Goal: Information Seeking & Learning: Learn about a topic

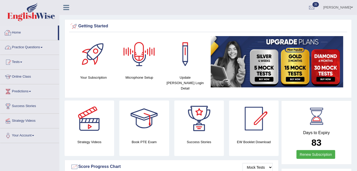
drag, startPoint x: 42, startPoint y: 49, endPoint x: 42, endPoint y: 53, distance: 4.2
click at [42, 49] on link "Practice Questions" at bounding box center [29, 46] width 59 height 13
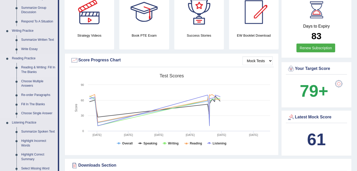
scroll to position [107, 0]
click at [36, 129] on link "Summarize Spoken Text" at bounding box center [38, 131] width 39 height 9
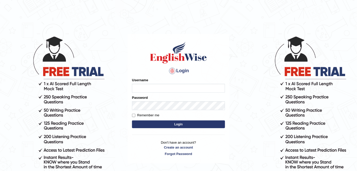
type input "shail123"
click at [159, 125] on button "Login" at bounding box center [178, 125] width 93 height 8
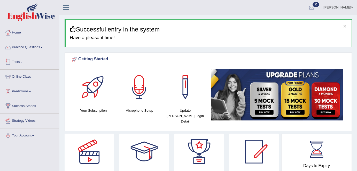
click at [36, 50] on link "Practice Questions" at bounding box center [29, 46] width 59 height 13
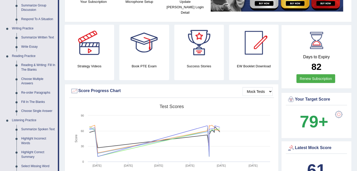
scroll to position [109, 0]
click at [38, 129] on link "Summarize Spoken Text" at bounding box center [38, 129] width 39 height 9
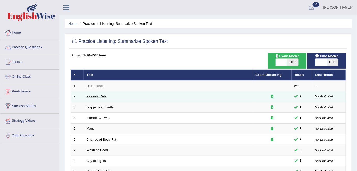
click at [103, 98] on link "Peasant Debt" at bounding box center [96, 96] width 20 height 4
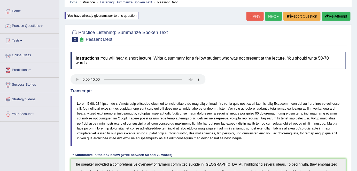
scroll to position [21, 0]
click at [18, 11] on link "Home" at bounding box center [29, 10] width 59 height 13
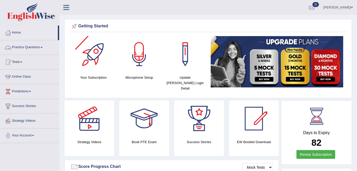
click at [34, 48] on link "Practice Questions" at bounding box center [29, 46] width 59 height 13
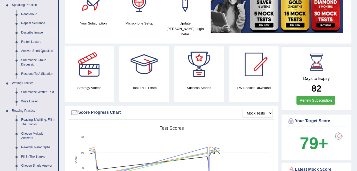
scroll to position [59, 0]
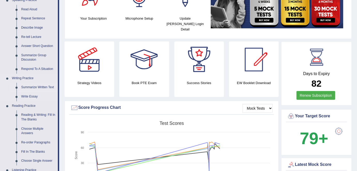
click at [38, 87] on link "Summarize Written Text" at bounding box center [38, 87] width 39 height 9
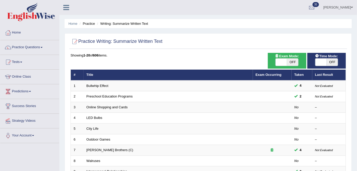
click at [295, 60] on span "OFF" at bounding box center [292, 62] width 11 height 7
checkbox input "true"
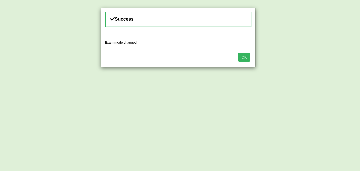
click at [244, 56] on button "OK" at bounding box center [244, 57] width 12 height 9
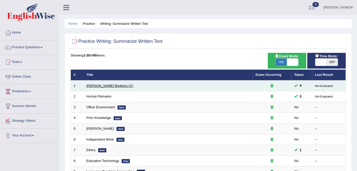
click at [108, 86] on link "[PERSON_NAME] Brothers (C)" at bounding box center [109, 86] width 47 height 4
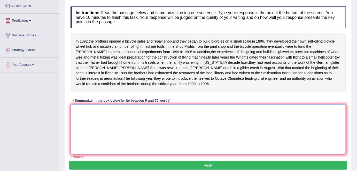
click at [154, 115] on textarea at bounding box center [207, 130] width 275 height 50
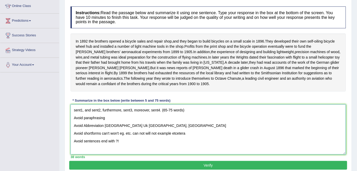
type textarea "sent1, and sent2, furthermore, sent3, moreover, sent4. (65-75 words) Avoid para…"
drag, startPoint x: 72, startPoint y: 111, endPoint x: 130, endPoint y: 151, distance: 70.6
click at [130, 151] on textarea "sent1, and sent2, furthermore, sent3, moreover, sent4. (65-75 words) Avoid para…" at bounding box center [207, 130] width 275 height 50
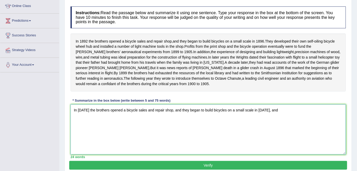
click at [279, 117] on textarea "In 1892 the brothers opened a bicycle sales and repair shop, and they began to …" at bounding box center [207, 130] width 275 height 50
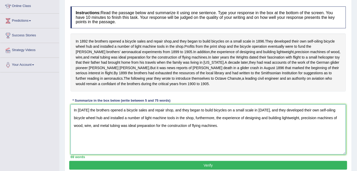
type textarea "In [DATE] the brothers opened a bicycle sales and repair shop, and they began t…"
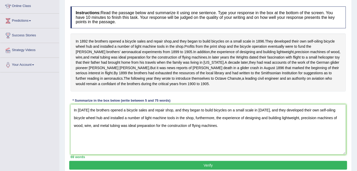
click at [212, 168] on button "Verify" at bounding box center [208, 165] width 278 height 9
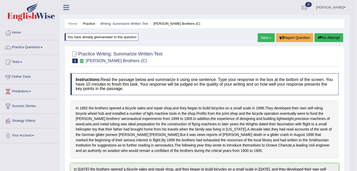
click at [331, 37] on button "Re-Attempt" at bounding box center [328, 37] width 29 height 9
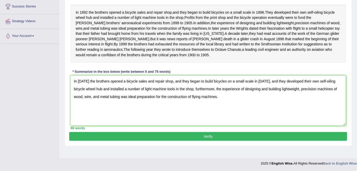
click at [296, 92] on textarea "In [DATE] the brothers opened a bicycle sales and repair shop, and they began t…" at bounding box center [207, 101] width 275 height 50
type textarea "In [DATE] the brothers opened a bicycle sales and repair shop, and they began t…"
click at [233, 141] on button "Verify" at bounding box center [208, 136] width 278 height 9
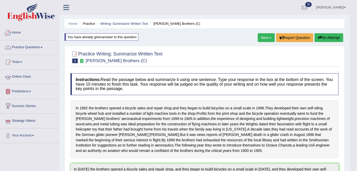
click at [23, 34] on link "Home" at bounding box center [29, 32] width 59 height 13
